Goal: Task Accomplishment & Management: Use online tool/utility

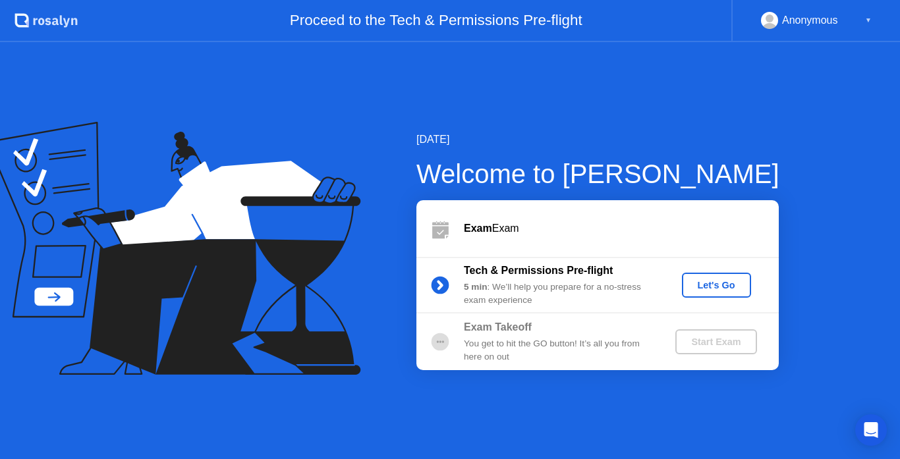
click at [722, 347] on div "Start Exam" at bounding box center [716, 342] width 71 height 11
click at [719, 290] on div "Let's Go" at bounding box center [716, 285] width 59 height 11
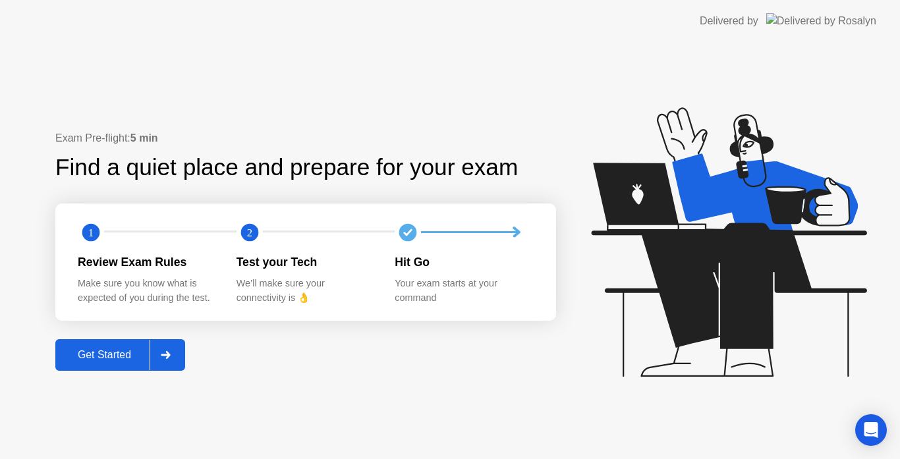
click at [168, 347] on div at bounding box center [166, 355] width 32 height 30
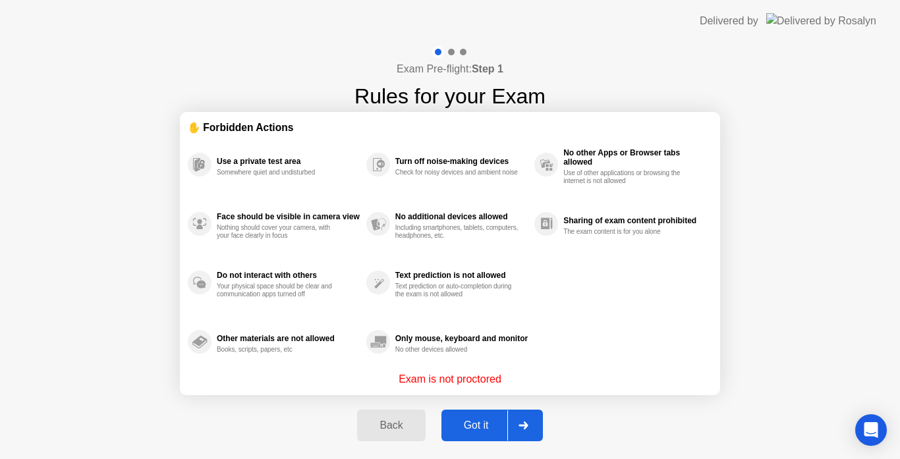
click at [473, 384] on p "Exam is not proctored" at bounding box center [450, 380] width 103 height 16
click at [465, 375] on p "Exam is not proctored" at bounding box center [450, 380] width 103 height 16
click at [519, 432] on div at bounding box center [524, 426] width 32 height 30
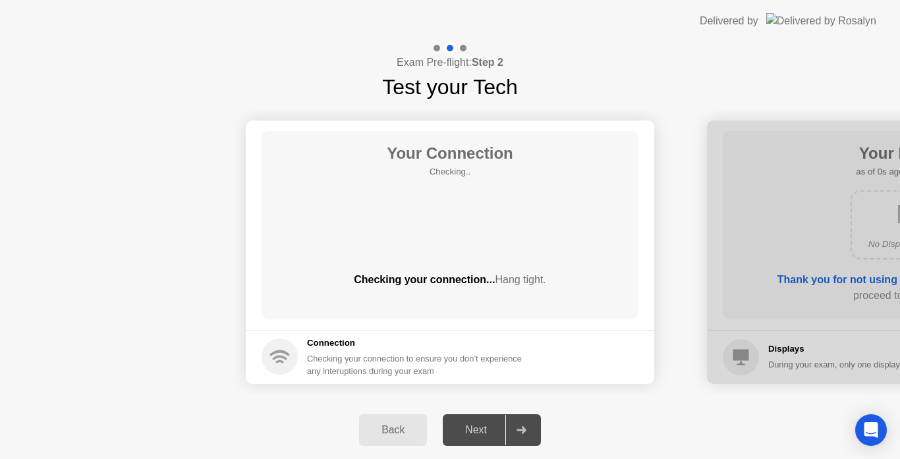
click at [519, 430] on icon at bounding box center [521, 430] width 9 height 8
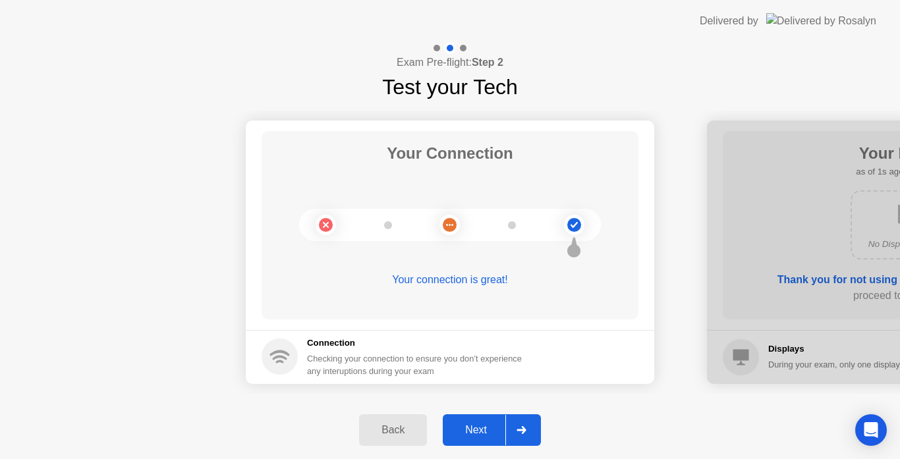
click at [519, 430] on icon at bounding box center [521, 430] width 9 height 8
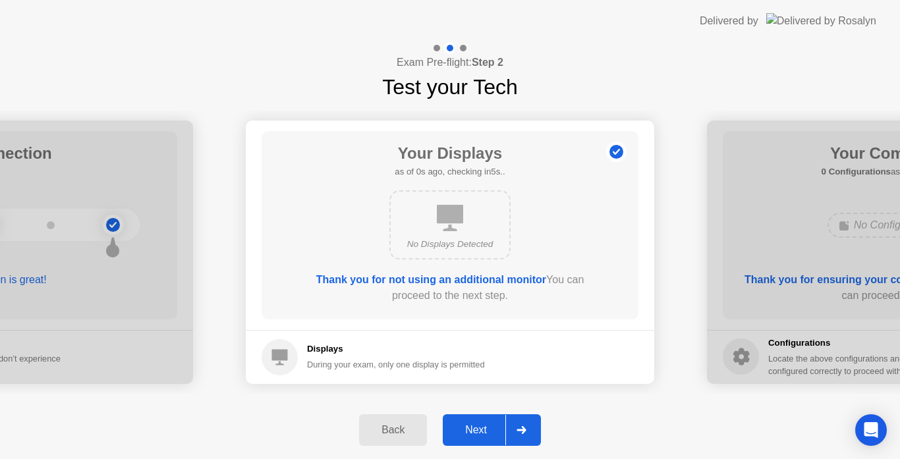
click at [519, 430] on icon at bounding box center [521, 430] width 9 height 8
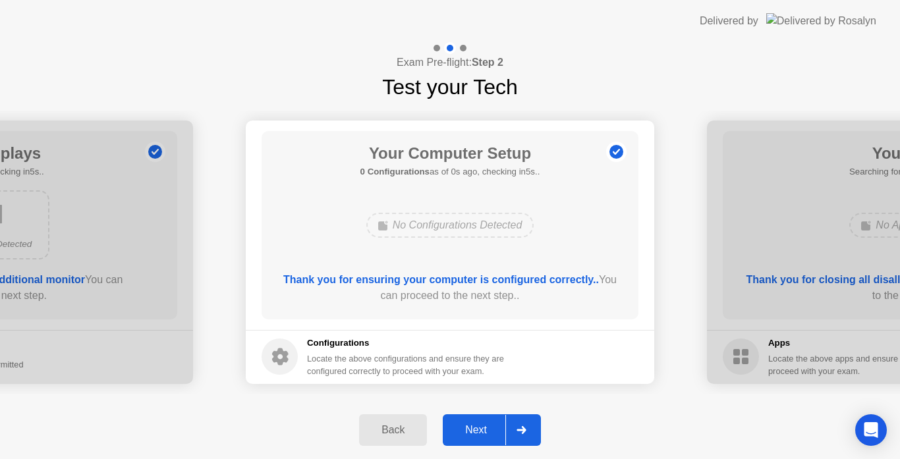
click at [519, 430] on icon at bounding box center [521, 430] width 9 height 8
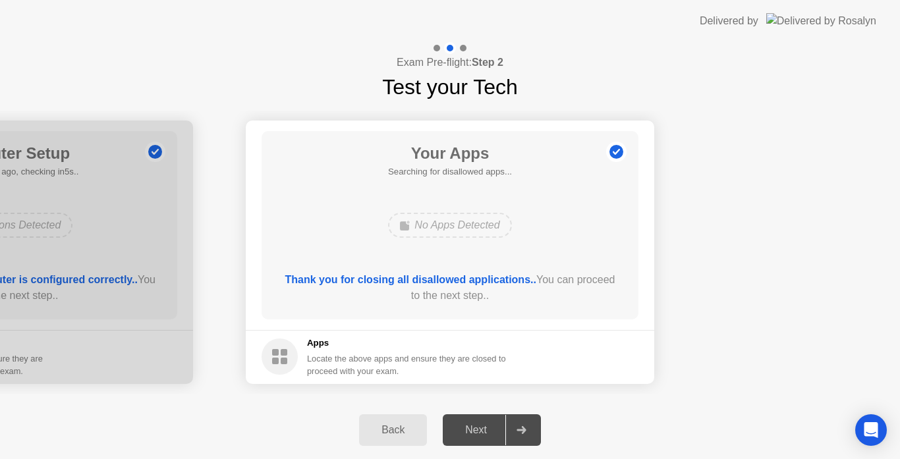
click at [519, 430] on icon at bounding box center [521, 430] width 9 height 8
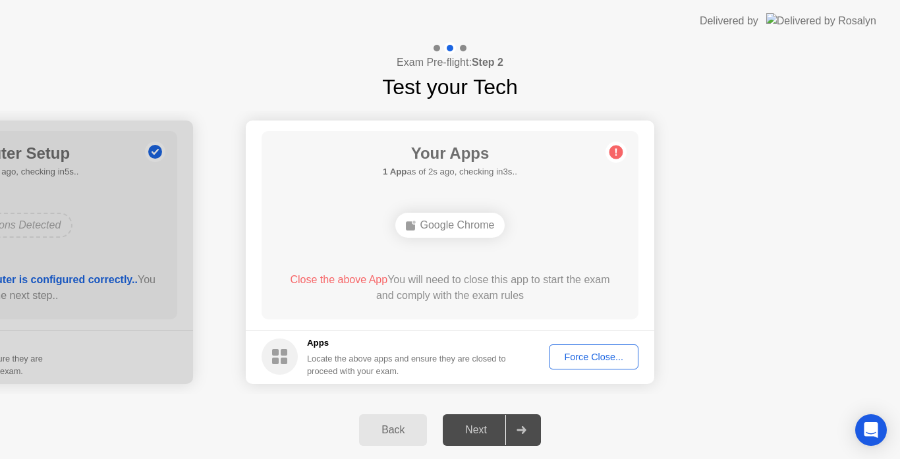
click at [562, 357] on div "Force Close..." at bounding box center [594, 357] width 80 height 11
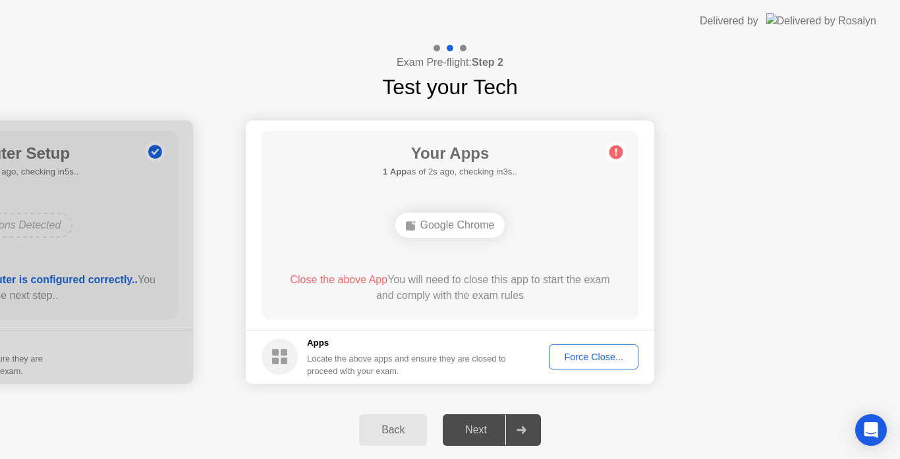
click at [590, 360] on div "Force Close..." at bounding box center [594, 357] width 80 height 11
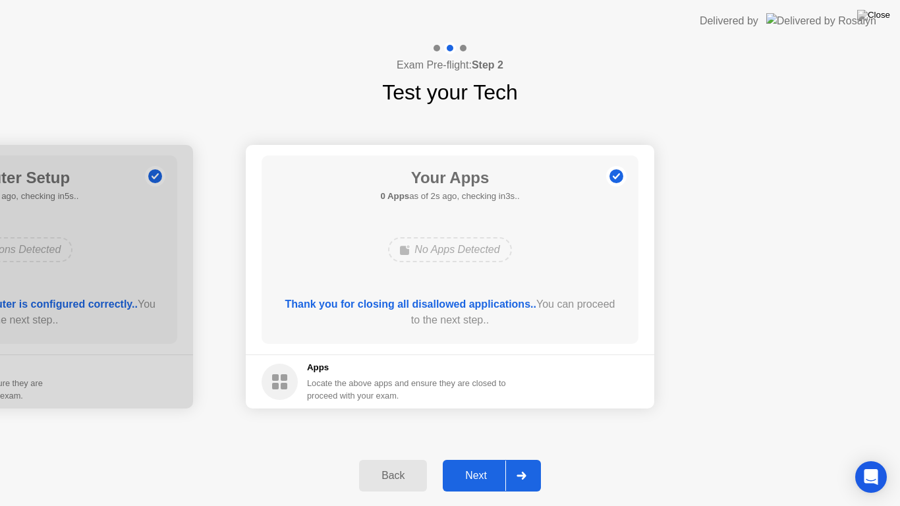
click at [522, 459] on div at bounding box center [522, 476] width 32 height 30
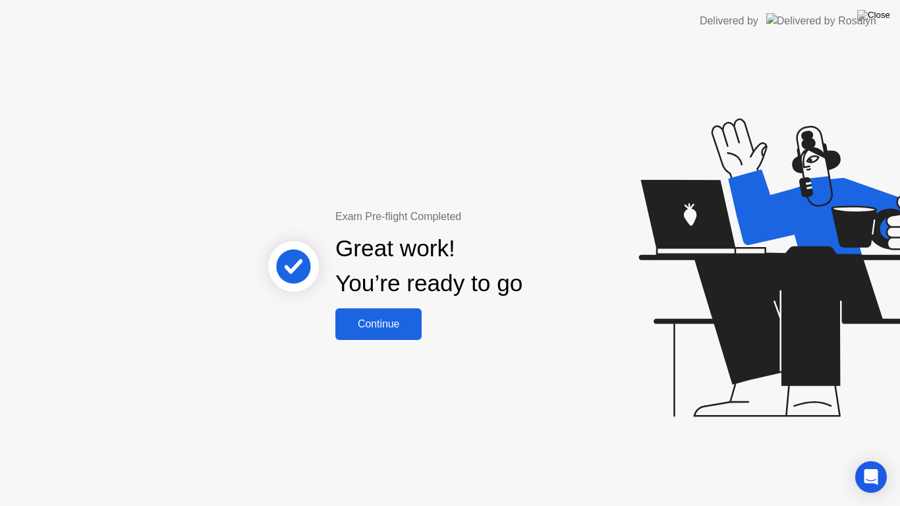
click at [366, 336] on button "Continue" at bounding box center [378, 324] width 86 height 32
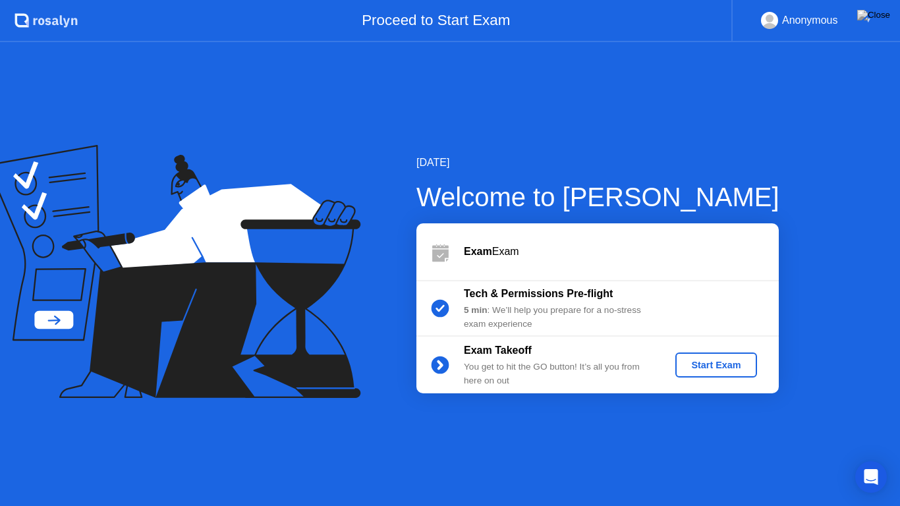
click at [684, 369] on div "Start Exam" at bounding box center [716, 365] width 71 height 11
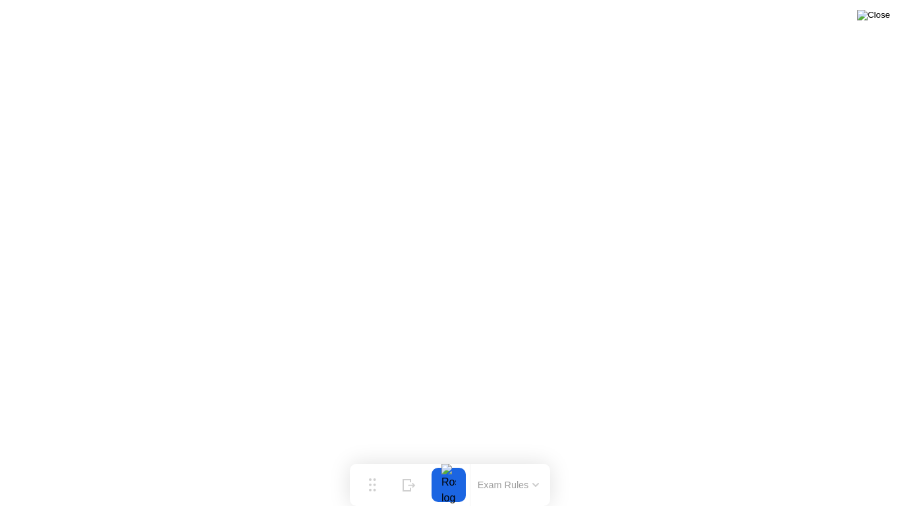
click at [881, 15] on img at bounding box center [873, 15] width 33 height 11
click at [873, 24] on button at bounding box center [874, 15] width 40 height 17
click at [878, 20] on img at bounding box center [873, 15] width 33 height 11
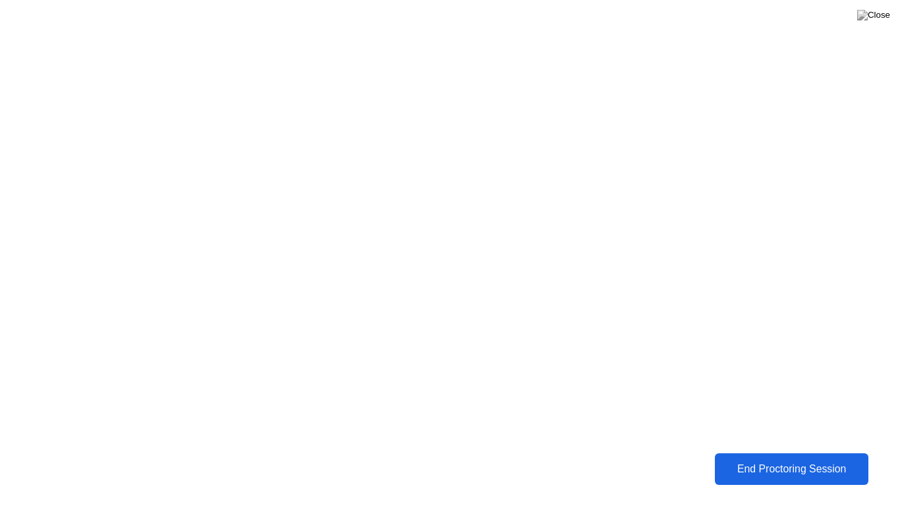
click at [763, 459] on div "End Proctoring Session" at bounding box center [791, 469] width 146 height 12
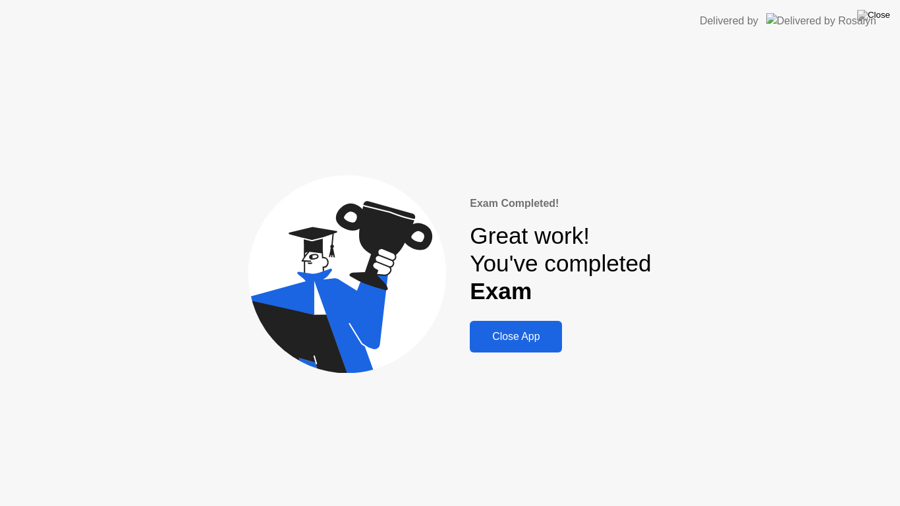
click at [556, 328] on button "Close App" at bounding box center [516, 337] width 92 height 32
